Goal: Transaction & Acquisition: Purchase product/service

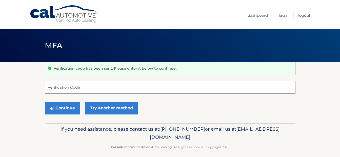
click at [105, 88] on input "Verification Code" at bounding box center [170, 87] width 251 height 13
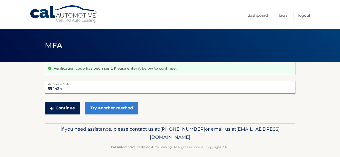
type input "694434"
click at [56, 104] on button "Continue" at bounding box center [62, 108] width 35 height 13
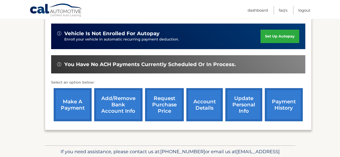
scroll to position [130, 0]
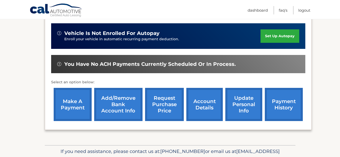
click at [74, 94] on link "make a payment" at bounding box center [73, 104] width 38 height 33
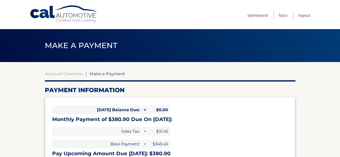
select select "MThmZjQwYzgtNzQwYS00MGMwLThlMDktMWYxYzdhODdjZjNk"
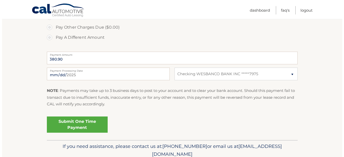
scroll to position [184, 0]
click at [72, 124] on link "Submit One Time Payment" at bounding box center [75, 124] width 61 height 16
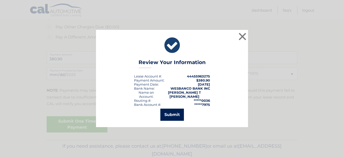
click at [175, 115] on button "Submit" at bounding box center [172, 115] width 24 height 12
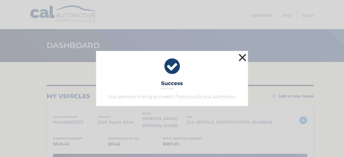
click at [244, 59] on button "×" at bounding box center [242, 57] width 10 height 10
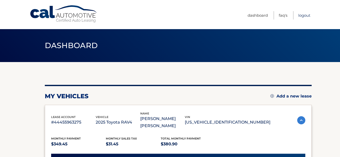
click at [302, 14] on link "Logout" at bounding box center [304, 15] width 12 height 8
